Goal: Task Accomplishment & Management: Complete application form

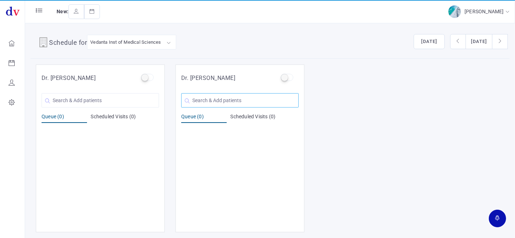
click at [260, 105] on input "text" at bounding box center [239, 100] width 117 height 14
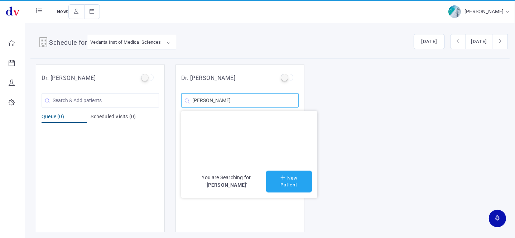
type input "[PERSON_NAME]"
click at [280, 177] on icon at bounding box center [283, 177] width 7 height 5
type input "[PERSON_NAME]"
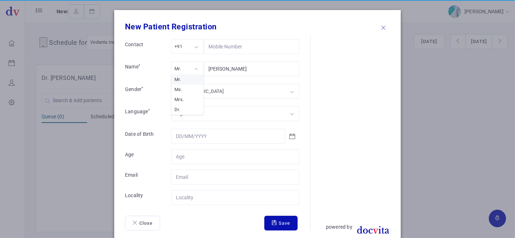
click at [184, 70] on div "Mr." at bounding box center [187, 68] width 33 height 15
click at [185, 101] on form "Contact +91 +91 +91 +1 +971 Name * Mrs. Mrs. Mr. Ms. Mrs. [PERSON_NAME] Gender …" at bounding box center [217, 134] width 185 height 191
click at [185, 96] on div "[DEMOGRAPHIC_DATA]" at bounding box center [235, 91] width 128 height 15
click at [195, 180] on input "Email" at bounding box center [235, 176] width 128 height 15
type input "54"
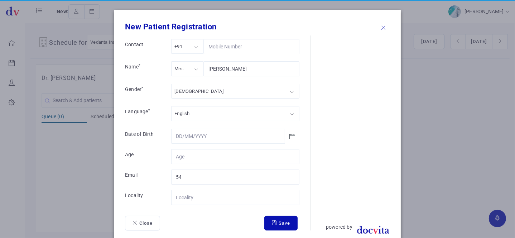
click at [191, 205] on form "Contact +91 +91 +91 +1 +971 Name * Mrs. Mrs. Mr. Ms. Mrs. [PERSON_NAME] Gender …" at bounding box center [217, 134] width 185 height 191
click at [191, 193] on input "Contact" at bounding box center [235, 197] width 128 height 15
click at [203, 159] on input "Contact" at bounding box center [235, 156] width 128 height 15
type input "54"
click at [197, 185] on form "Contact +91 +91 +91 +1 +971 Name * Mrs. Mrs. Mr. Ms. Mrs. [PERSON_NAME] Gender …" at bounding box center [217, 134] width 185 height 191
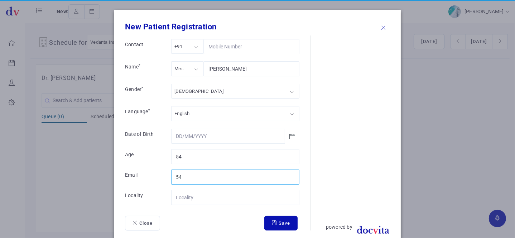
click at [187, 171] on input "54" at bounding box center [235, 176] width 128 height 15
type input "5"
click at [181, 197] on input "Contact" at bounding box center [235, 197] width 128 height 15
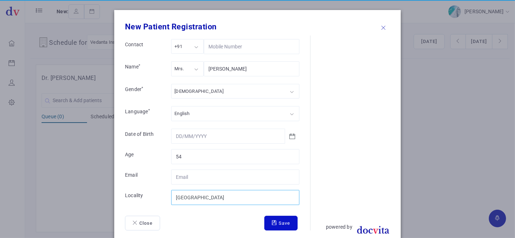
type input "[GEOGRAPHIC_DATA]"
click at [277, 215] on button "Save" at bounding box center [280, 222] width 33 height 15
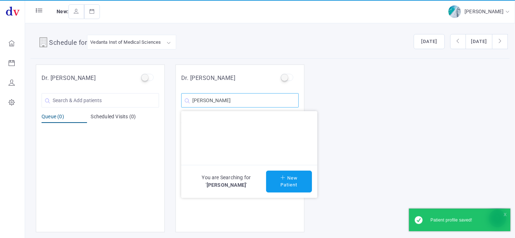
click at [247, 107] on input "[PERSON_NAME]" at bounding box center [239, 100] width 117 height 14
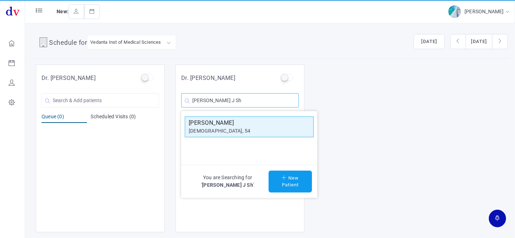
type input "[PERSON_NAME] J Sh"
click at [243, 130] on div "[DEMOGRAPHIC_DATA], 54" at bounding box center [249, 131] width 121 height 8
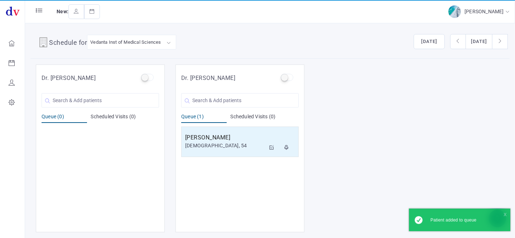
click at [221, 90] on div "[PERSON_NAME] [DEMOGRAPHIC_DATA], 54 You are Searching for ' ' New Patient" at bounding box center [239, 98] width 117 height 18
click at [221, 98] on input "text" at bounding box center [239, 100] width 117 height 14
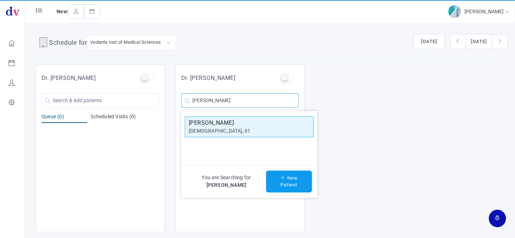
type input "[PERSON_NAME]"
click at [232, 130] on div "[DEMOGRAPHIC_DATA], 61" at bounding box center [249, 131] width 121 height 8
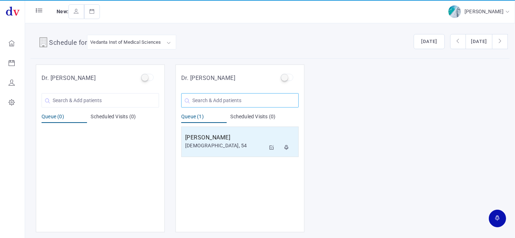
click at [214, 102] on input "text" at bounding box center [239, 100] width 117 height 14
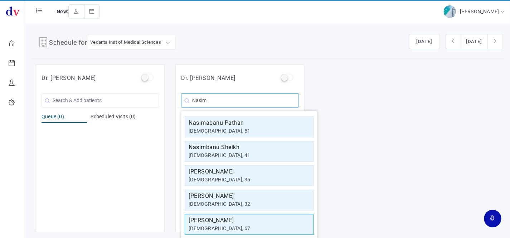
type input "Nasim"
click at [243, 225] on div "[DEMOGRAPHIC_DATA], 67" at bounding box center [249, 228] width 121 height 8
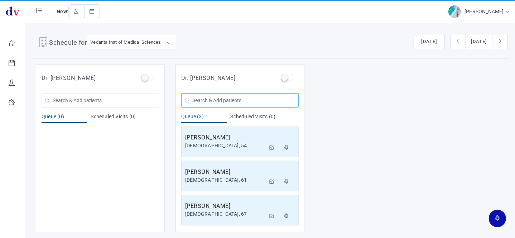
click at [250, 94] on input "text" at bounding box center [239, 100] width 117 height 14
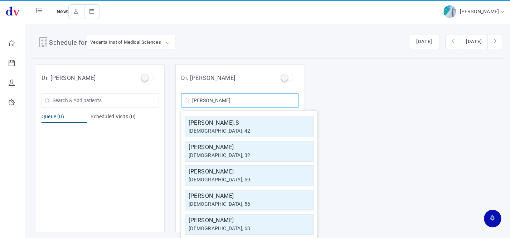
type input "J"
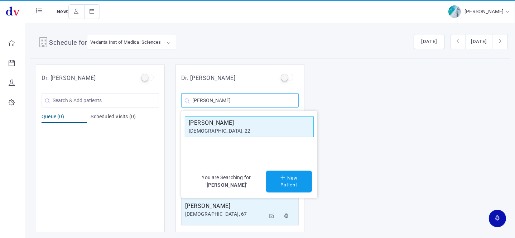
type input "[PERSON_NAME]"
click at [221, 118] on h5 "[PERSON_NAME]" at bounding box center [249, 122] width 121 height 9
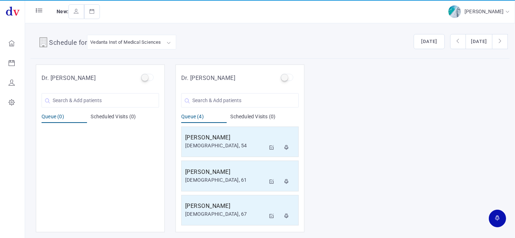
click at [221, 114] on div "Queue (4)" at bounding box center [203, 118] width 45 height 10
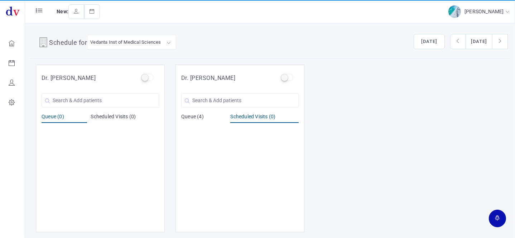
click at [190, 117] on div "Queue (4)" at bounding box center [203, 118] width 45 height 10
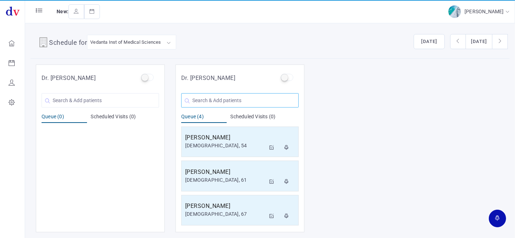
click at [200, 103] on input "text" at bounding box center [239, 100] width 117 height 14
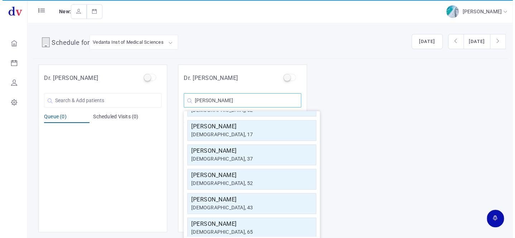
scroll to position [128, 0]
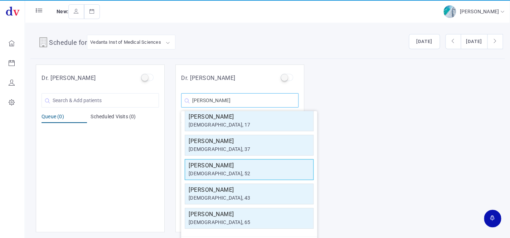
type input "[PERSON_NAME]"
click at [242, 170] on div "[DEMOGRAPHIC_DATA], 52" at bounding box center [249, 174] width 121 height 8
